Goal: Task Accomplishment & Management: Use online tool/utility

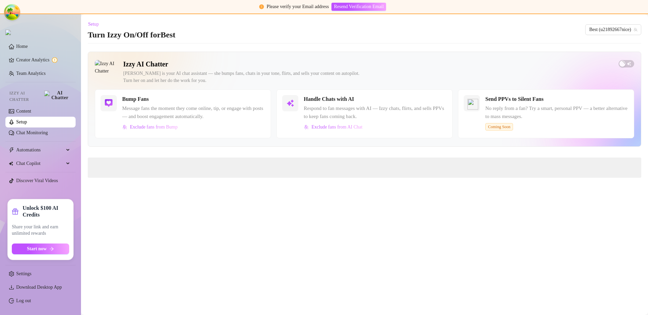
click at [139, 232] on main "Setup Turn Izzy On/Off for Best Best (u21892667nice) Izzy AI Chatter Izzy is yo…" at bounding box center [364, 164] width 567 height 301
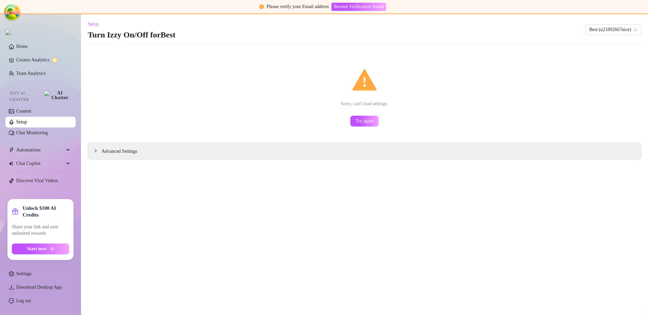
click at [190, 268] on main "Setup Turn Izzy On/Off for Best Best (u21892667nice) Sorry, can't load settings…" at bounding box center [364, 164] width 567 height 301
click at [122, 246] on main "Setup Turn Izzy On/Off for Best Best (u21892667nice) Sorry, can't load settings…" at bounding box center [364, 164] width 567 height 301
click at [35, 250] on span "Start now" at bounding box center [37, 248] width 20 height 5
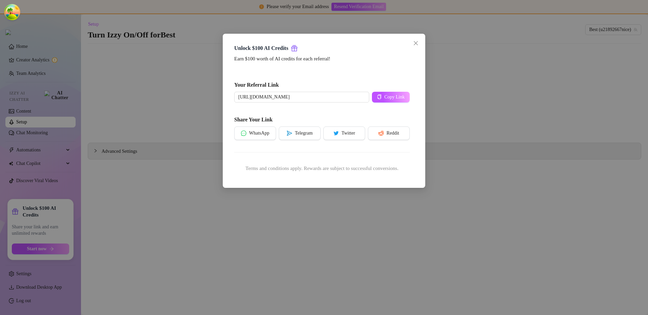
click at [325, 212] on div "Unlock $100 AI Credits Earn $100 worth of AI credits for each referral! Your Re…" at bounding box center [324, 157] width 648 height 315
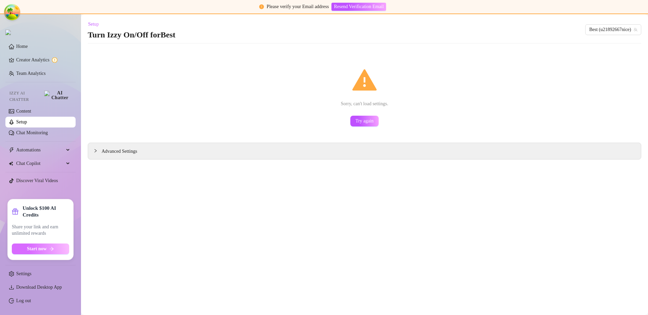
click at [52, 247] on icon "arrow-right" at bounding box center [51, 249] width 5 height 5
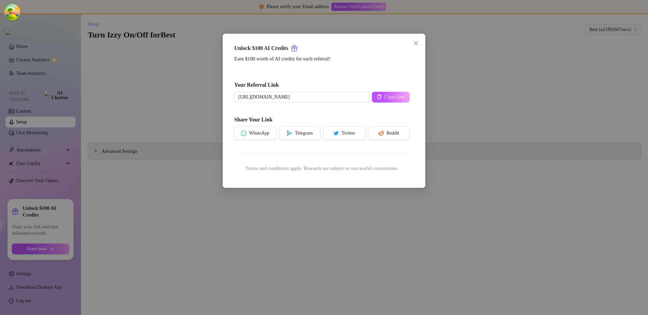
click at [273, 168] on div "Terms and conditions apply. Rewards are subject to successful conversions." at bounding box center [322, 169] width 176 height 8
click at [288, 244] on div "Unlock $100 AI Credits Earn $100 worth of AI credits for each referral! Your Re…" at bounding box center [324, 157] width 648 height 315
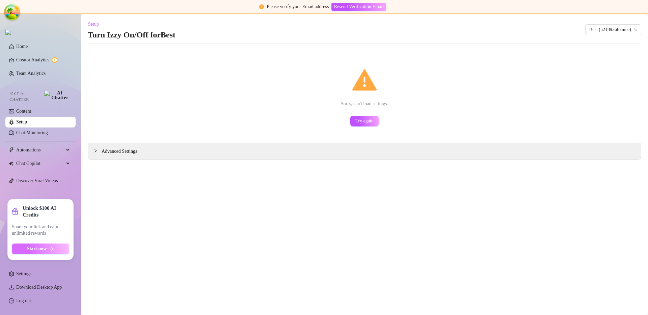
click at [61, 251] on button "Start now" at bounding box center [40, 249] width 57 height 11
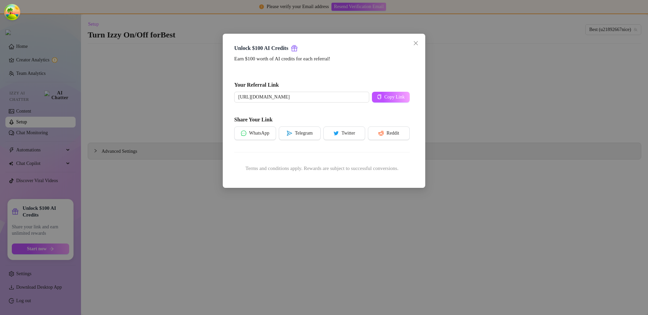
click at [259, 227] on div "Unlock $100 AI Credits Earn $100 worth of AI credits for each referral! Your Re…" at bounding box center [324, 157] width 648 height 315
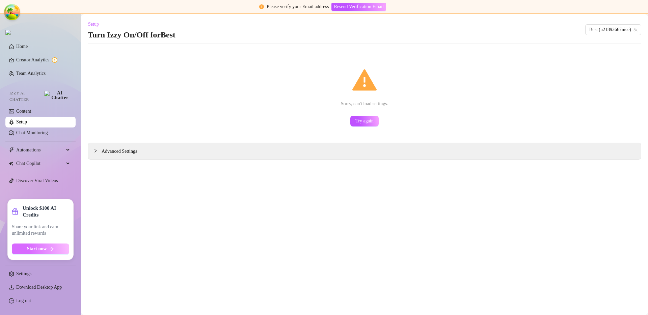
click at [26, 252] on button "Start now" at bounding box center [40, 249] width 57 height 11
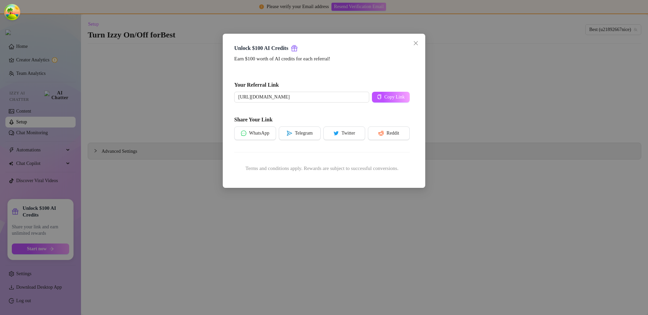
click at [222, 200] on div "Unlock $100 AI Credits Earn $100 worth of AI credits for each referral! Your Re…" at bounding box center [324, 157] width 648 height 315
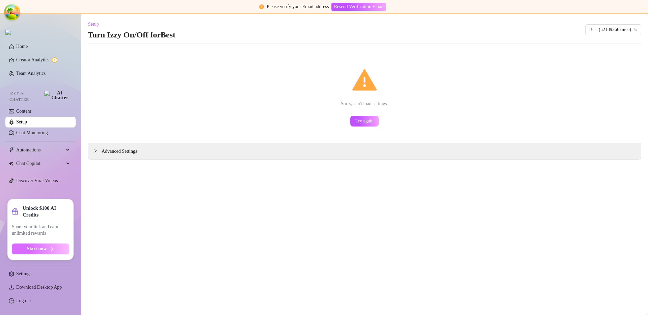
click at [34, 251] on span "Start now" at bounding box center [37, 248] width 20 height 5
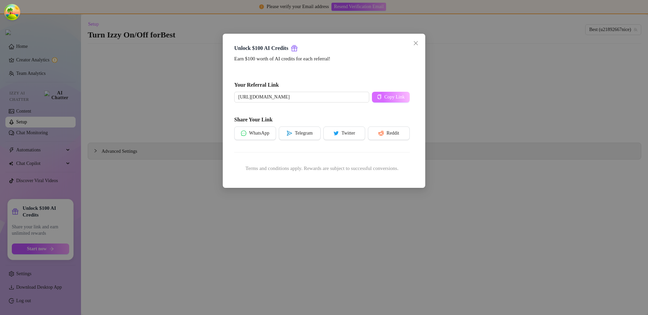
click at [380, 99] on icon "copy" at bounding box center [379, 97] width 4 height 5
click at [545, 36] on div "Unlock $100 AI Credits Earn $100 worth of AI credits for each referral! Your Re…" at bounding box center [324, 157] width 648 height 315
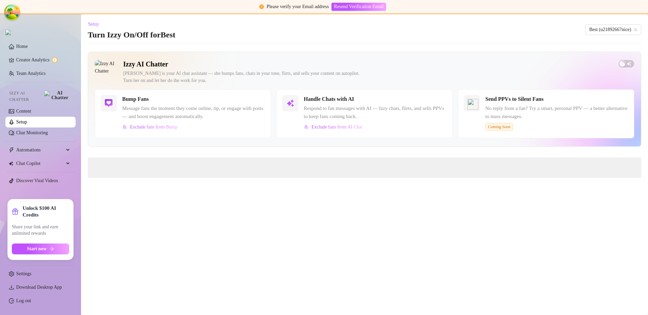
click at [374, 266] on main "Setup Turn Izzy On/Off for Best Best (u21892667nice) Izzy AI Chatter Izzy is yo…" at bounding box center [364, 164] width 567 height 301
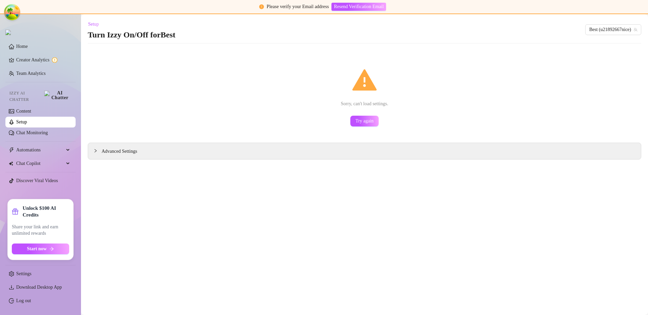
click at [311, 112] on div "Sorry, can't load settings. Try again" at bounding box center [365, 97] width 554 height 91
